Goal: Transaction & Acquisition: Purchase product/service

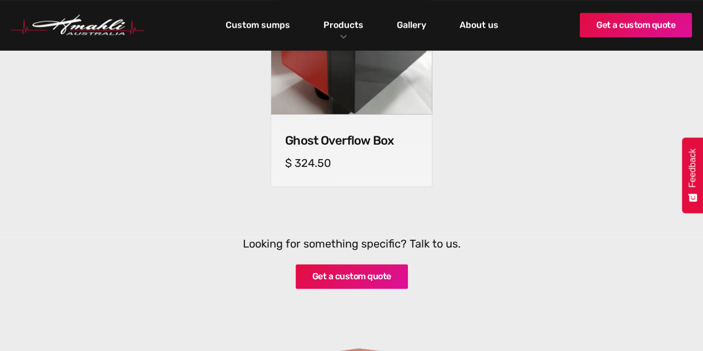
scroll to position [500, 0]
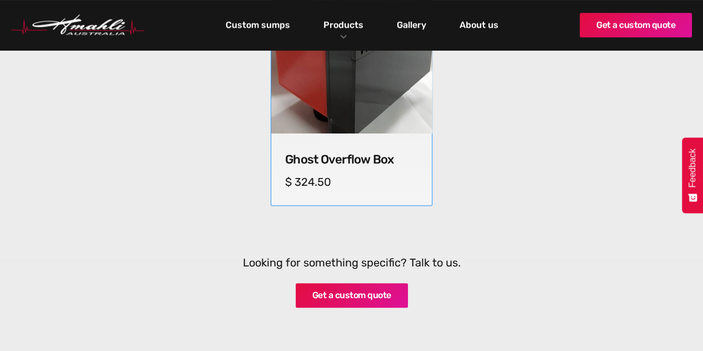
click at [356, 152] on div "Ghost Overflow Box cm (l) x cm (w) x cm (h) $ 324.50" at bounding box center [351, 169] width 161 height 72
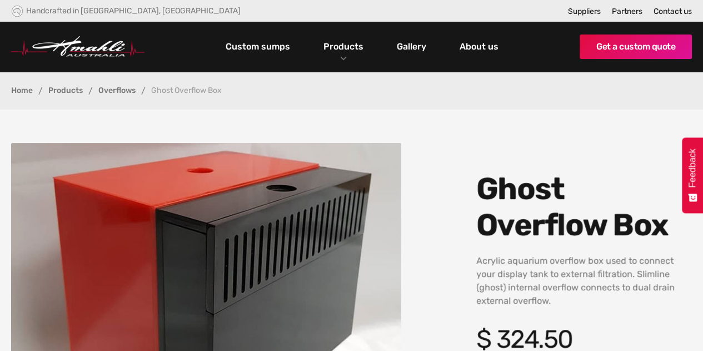
click at [127, 88] on link "Overflows" at bounding box center [116, 91] width 37 height 8
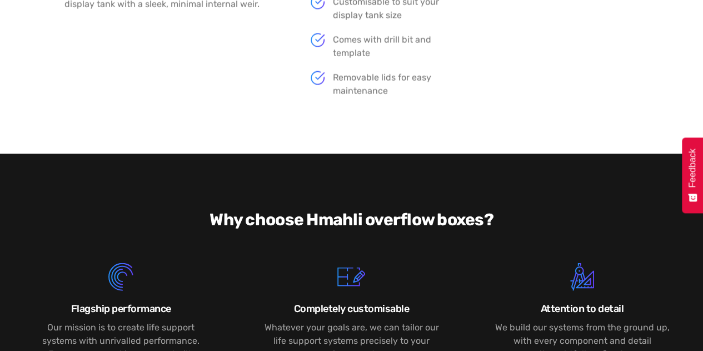
scroll to position [1167, 0]
